Goal: Check status

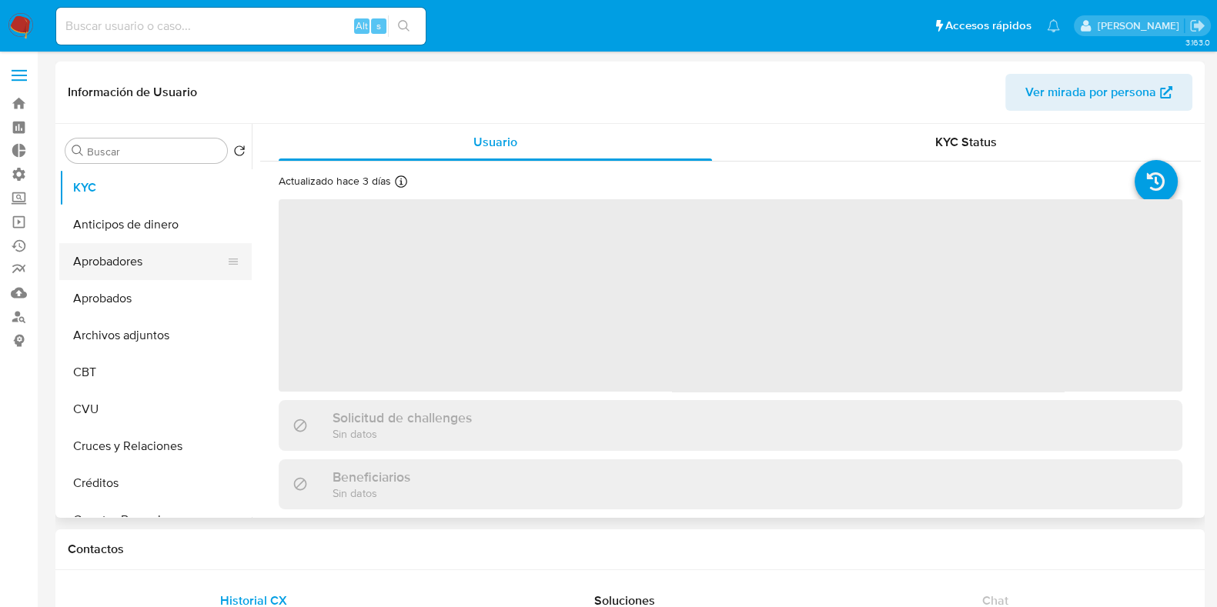
select select "10"
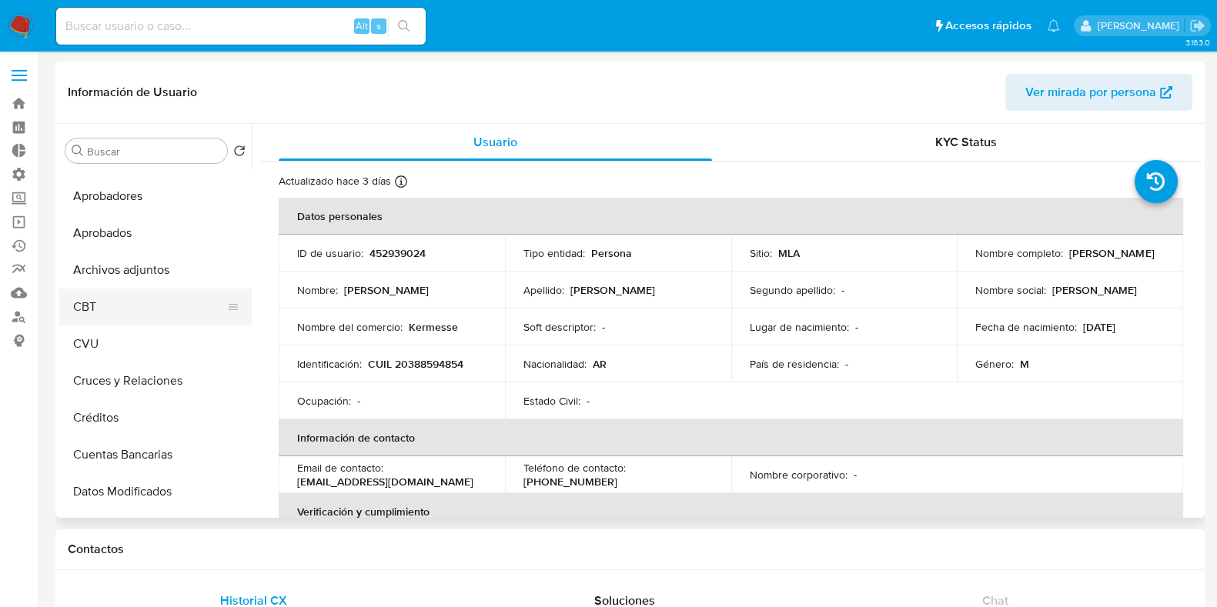
scroll to position [95, 0]
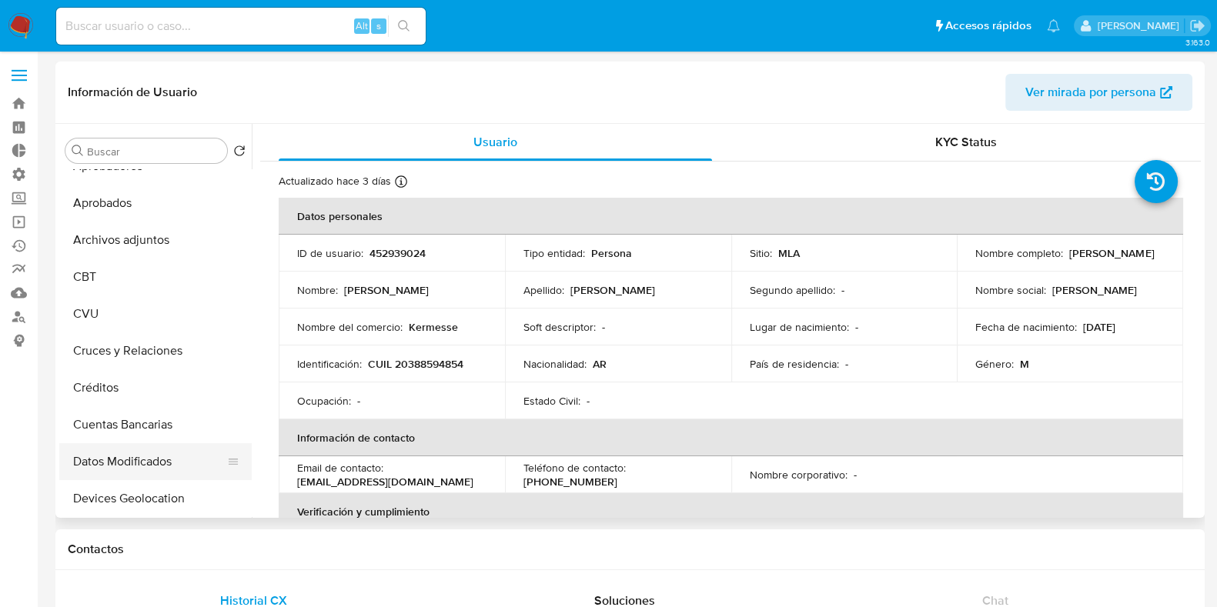
click at [154, 460] on button "Datos Modificados" at bounding box center [149, 461] width 180 height 37
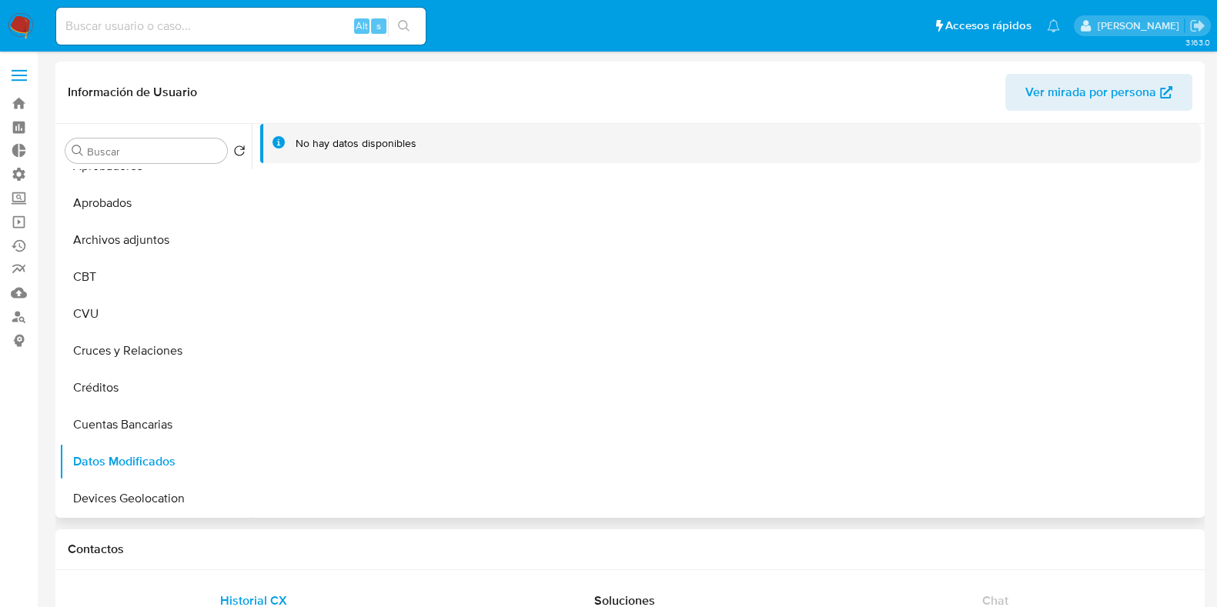
click at [1038, 92] on span "Ver mirada por persona" at bounding box center [1090, 92] width 131 height 37
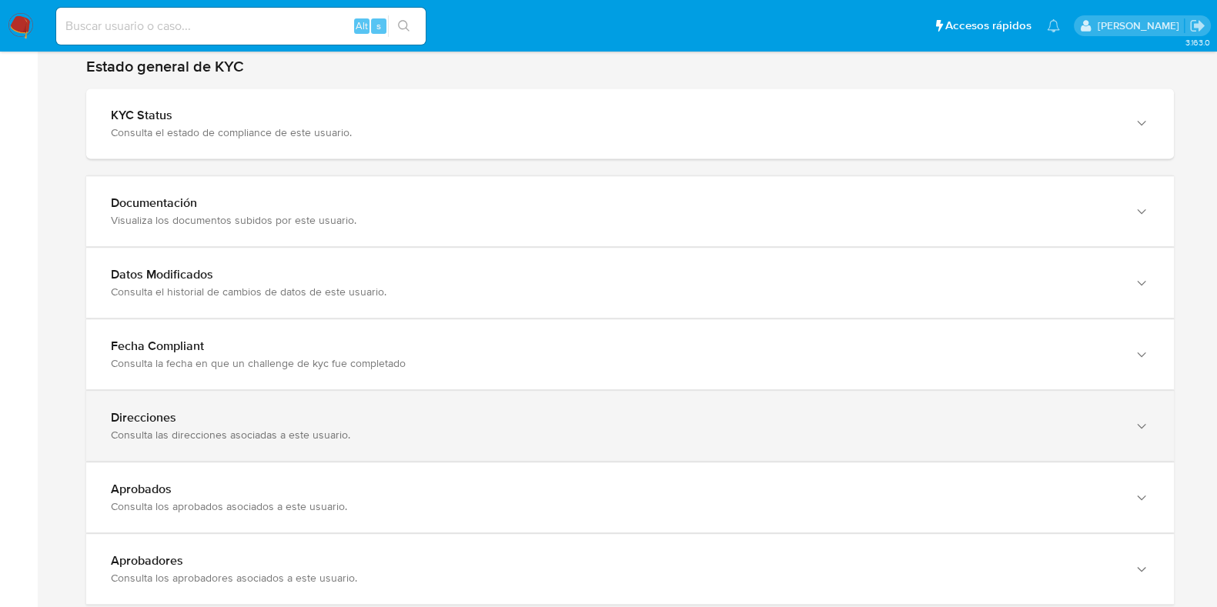
scroll to position [1295, 0]
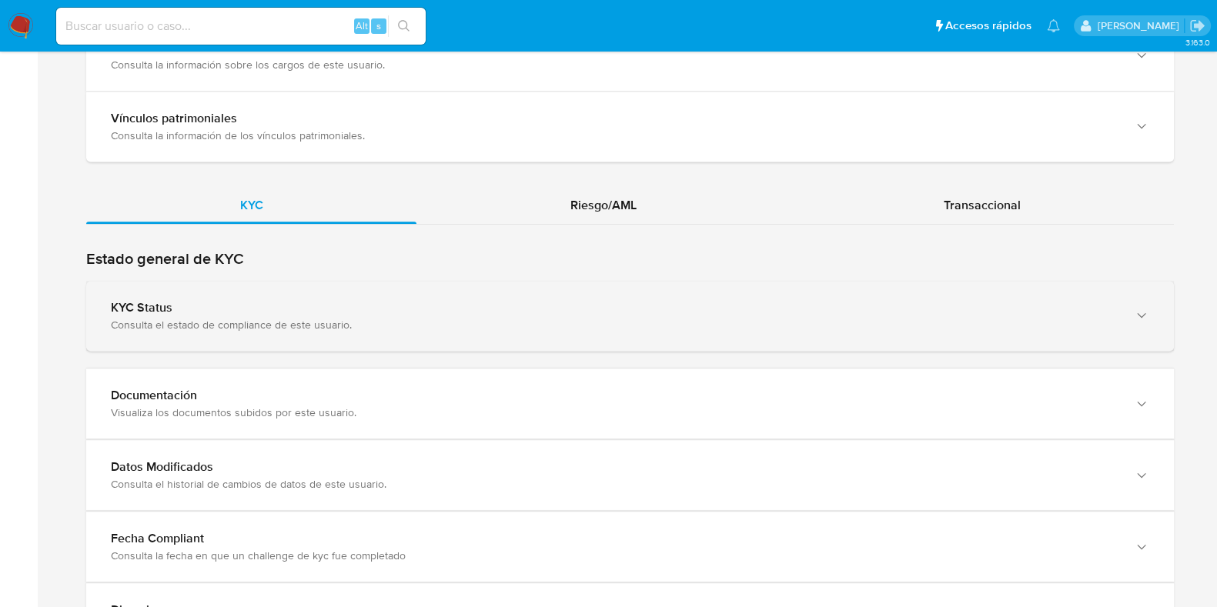
click at [355, 325] on div "Consulta el estado de compliance de este usuario." at bounding box center [615, 325] width 1008 height 14
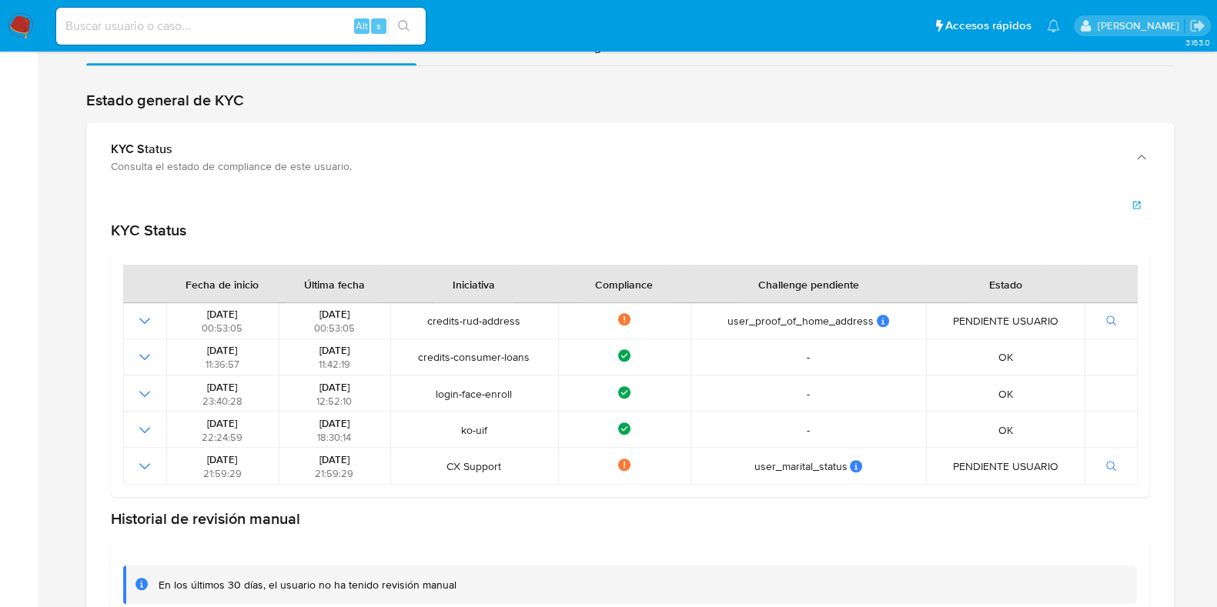
scroll to position [1488, 0]
